Goal: Information Seeking & Learning: Compare options

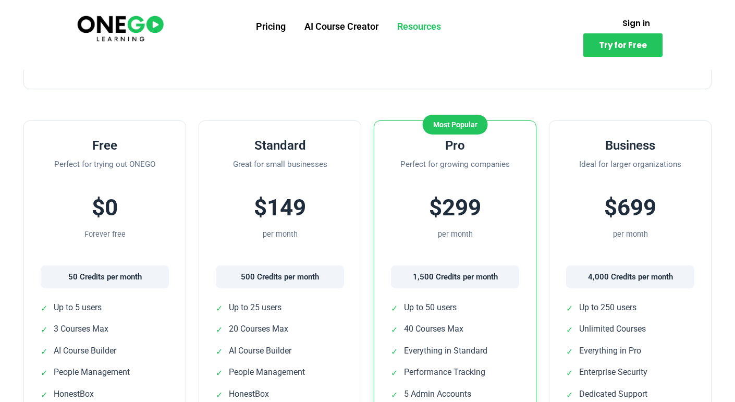
scroll to position [215, 0]
click at [291, 143] on h3 "Standard" at bounding box center [280, 145] width 128 height 16
copy h3 "Standard"
click at [464, 146] on h3 "Pro" at bounding box center [455, 145] width 128 height 16
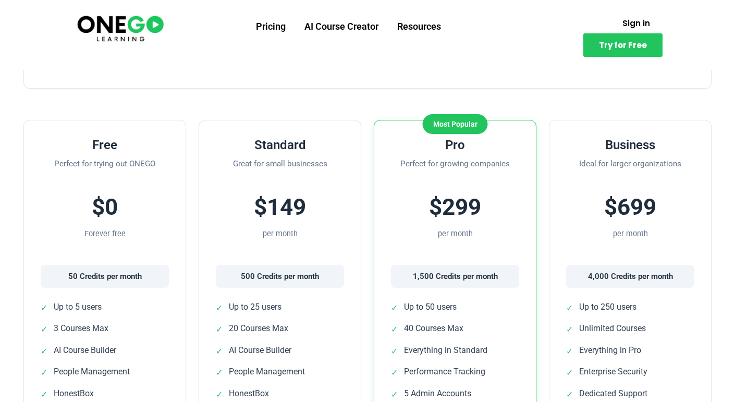
click at [464, 146] on h3 "Pro" at bounding box center [455, 145] width 128 height 16
click at [454, 144] on h3 "Pro" at bounding box center [455, 145] width 128 height 16
copy h3 "Pro"
